Goal: Task Accomplishment & Management: Complete application form

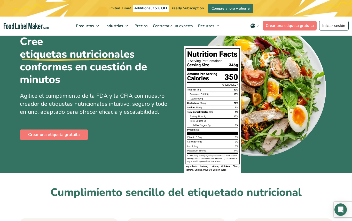
scroll to position [33, 0]
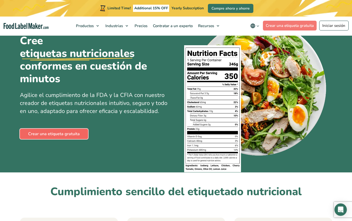
click at [74, 133] on link "Crear una etiqueta gratuita" at bounding box center [54, 134] width 68 height 10
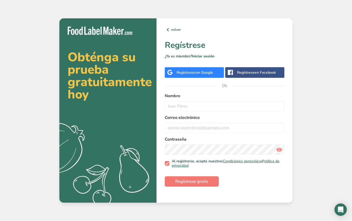
click at [208, 71] on font "con Google" at bounding box center [203, 72] width 19 height 5
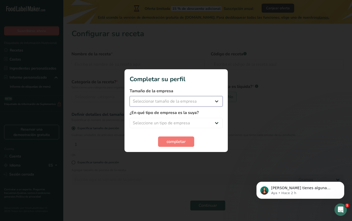
click at [165, 99] on select "Seleccionar tamaño de la empresa Menos de 10 empleados De 10 a 50 empleados De …" at bounding box center [176, 101] width 93 height 10
select select "1"
click at [214, 123] on select "Seleccione un tipo de empresa Fabricante de alimentos envasados Restaurante y c…" at bounding box center [176, 123] width 93 height 10
select select "5"
click at [183, 140] on font "completar" at bounding box center [176, 142] width 19 height 6
